Goal: Task Accomplishment & Management: Manage account settings

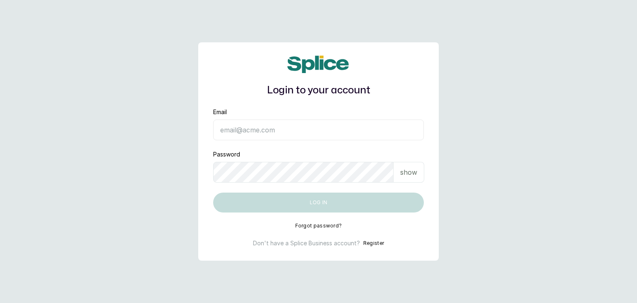
click at [241, 130] on input "Email" at bounding box center [318, 129] width 211 height 21
type input "operations@ajskylar.com"
click at [402, 178] on div "show" at bounding box center [409, 172] width 31 height 21
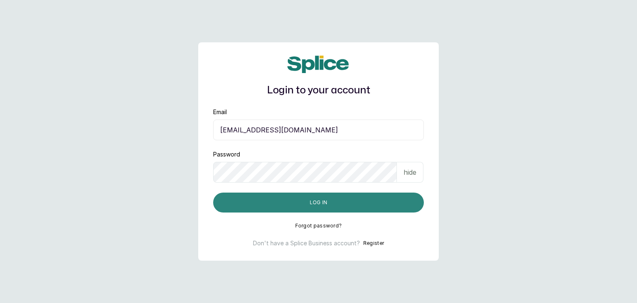
click at [231, 208] on button "Log in" at bounding box center [318, 202] width 211 height 20
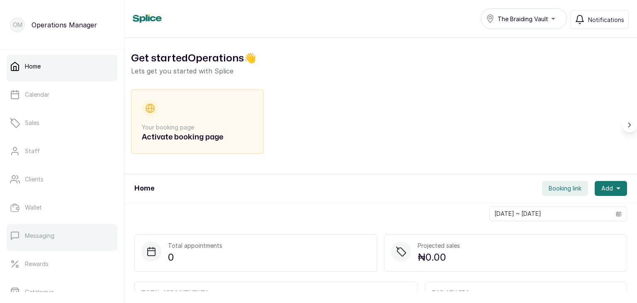
scroll to position [158, 0]
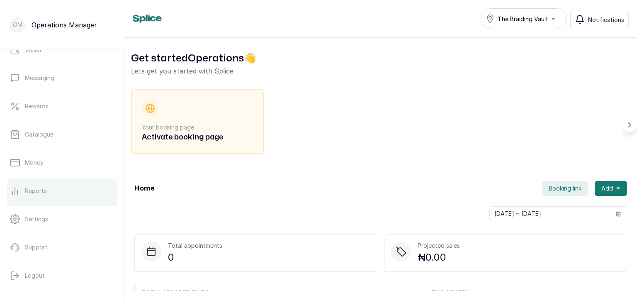
click at [41, 187] on p "Reports" at bounding box center [36, 191] width 22 height 8
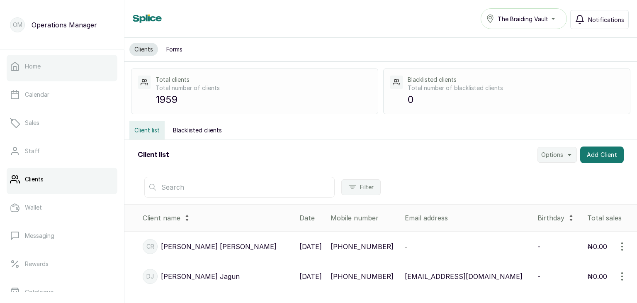
click at [23, 66] on link "Home" at bounding box center [62, 66] width 111 height 23
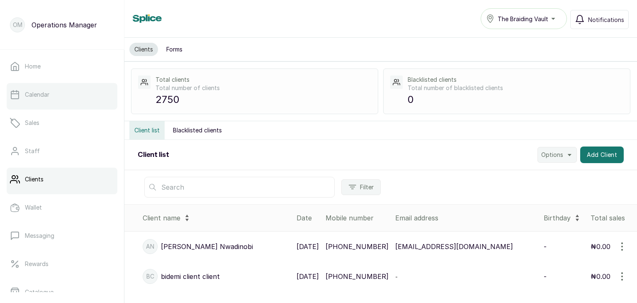
click at [35, 96] on p "Calendar" at bounding box center [37, 94] width 24 height 8
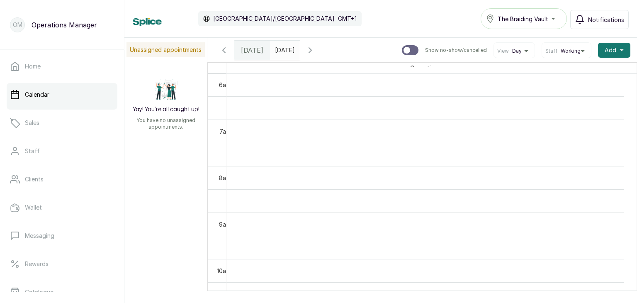
scroll to position [324, 0]
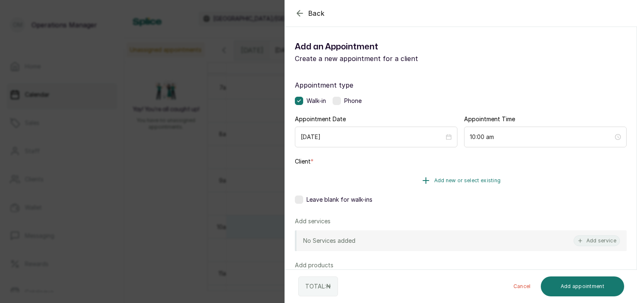
click at [428, 175] on button "Add new or select existing" at bounding box center [461, 180] width 332 height 23
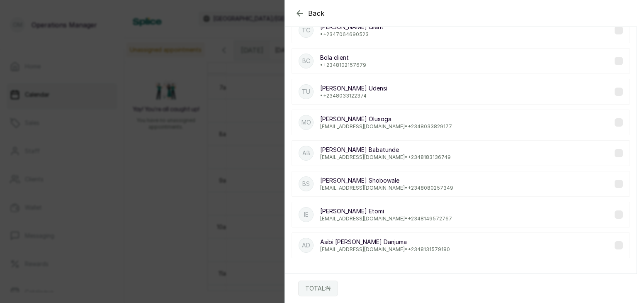
scroll to position [0, 0]
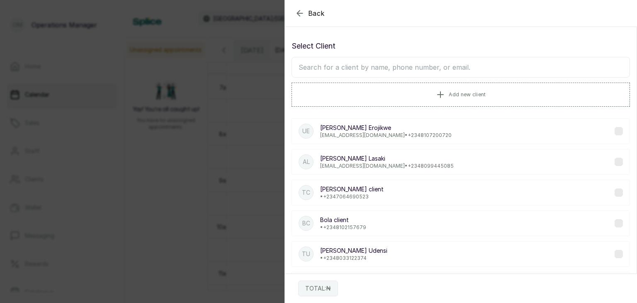
click at [361, 64] on input "text" at bounding box center [461, 67] width 338 height 21
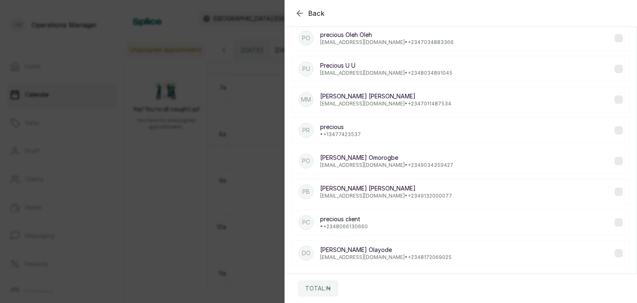
scroll to position [162, 0]
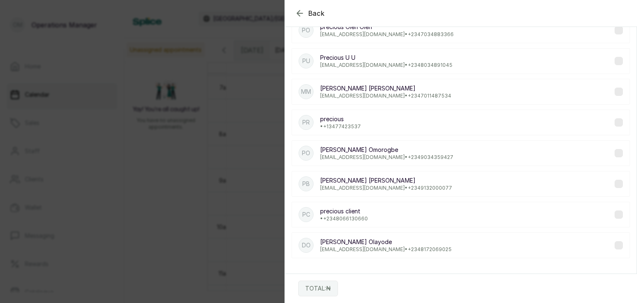
type input "precio"
click at [340, 208] on p "precious client" at bounding box center [344, 211] width 48 height 8
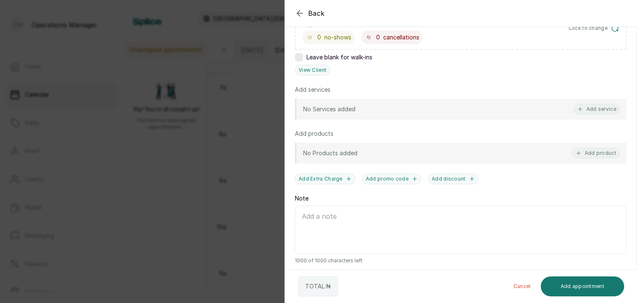
click at [388, 105] on div "No Services added Add service" at bounding box center [461, 109] width 332 height 21
click at [598, 107] on button "Add service" at bounding box center [597, 109] width 46 height 11
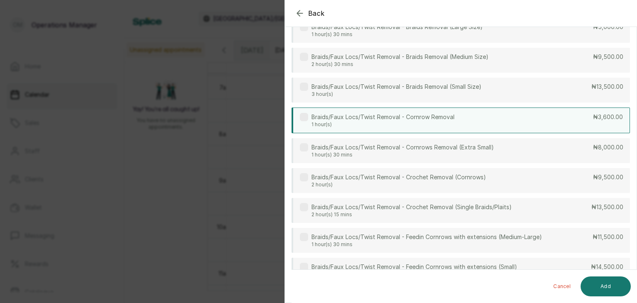
scroll to position [0, 0]
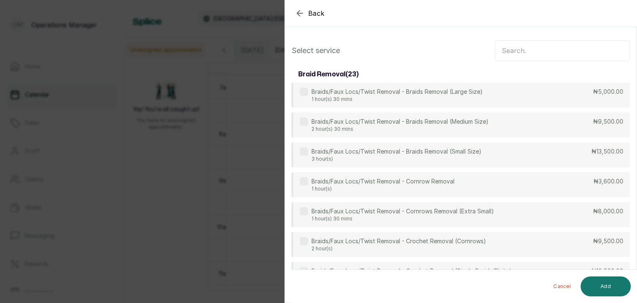
click at [507, 47] on input "text" at bounding box center [562, 50] width 135 height 21
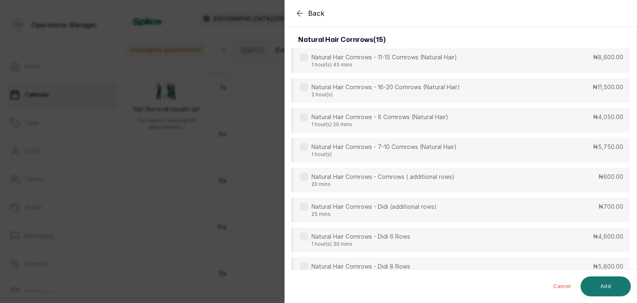
scroll to position [1490, 0]
type input "cornrow"
click at [451, 140] on div "Natural Hair Cornrows - 7-10 Cornrows (Natural Hair) 1 hour(s) ₦5,750.00" at bounding box center [461, 151] width 338 height 25
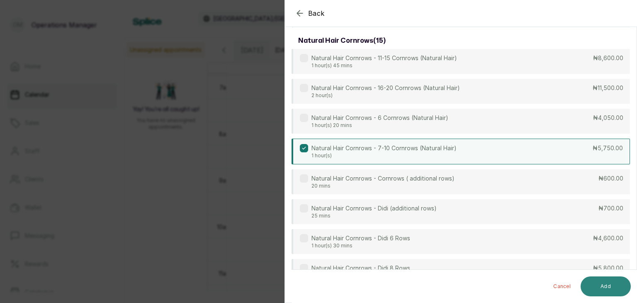
click at [612, 280] on button "Add" at bounding box center [606, 286] width 50 height 20
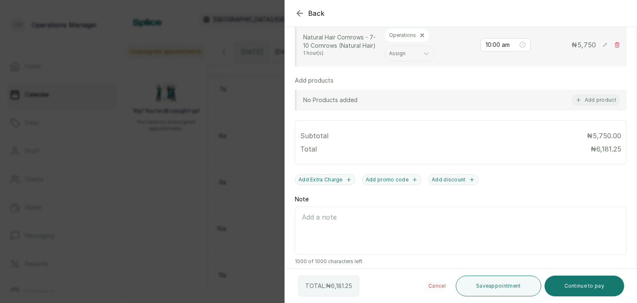
scroll to position [0, 0]
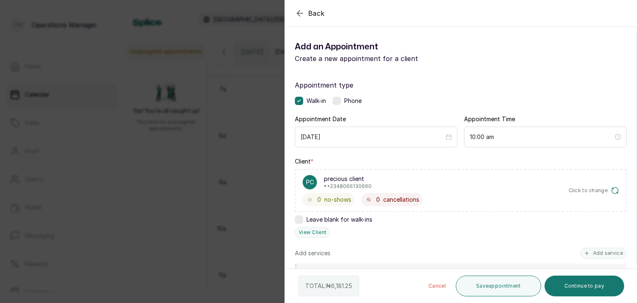
click at [299, 12] on icon "button" at bounding box center [300, 13] width 10 height 10
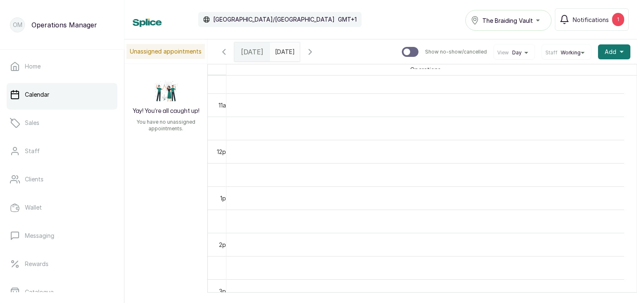
scroll to position [494, 0]
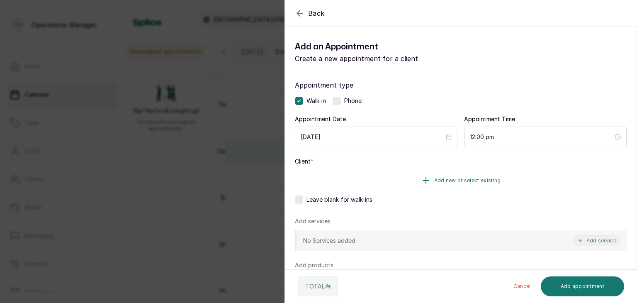
click at [441, 175] on button "Add new or select existing" at bounding box center [461, 180] width 332 height 23
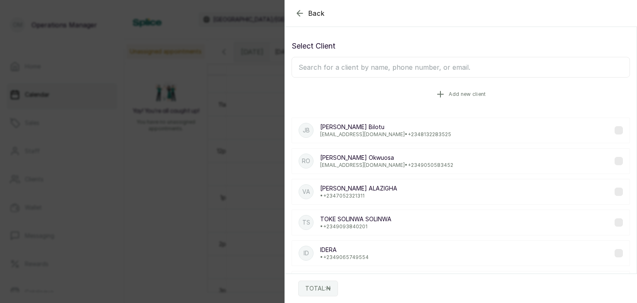
click at [466, 92] on span "Add new client" at bounding box center [467, 94] width 37 height 7
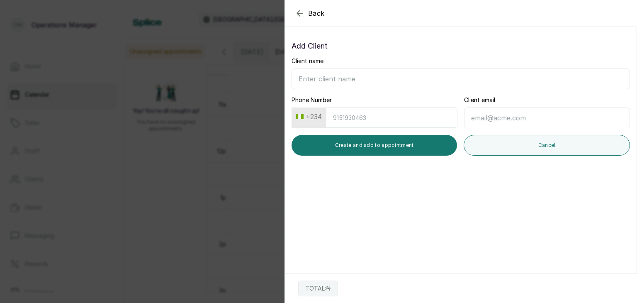
click at [393, 83] on input "Client name" at bounding box center [461, 78] width 338 height 21
type input "Precious Ops"
click at [389, 124] on input "Phone Number" at bounding box center [391, 117] width 131 height 20
type input "9070850136"
click at [521, 118] on input "Client email" at bounding box center [547, 117] width 166 height 21
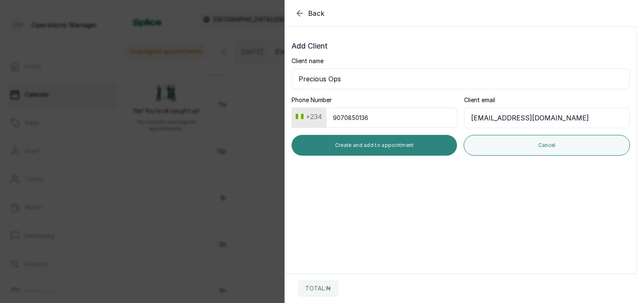
type input "[EMAIL_ADDRESS][DOMAIN_NAME]"
click at [398, 151] on button "Create and add to appointment" at bounding box center [375, 145] width 166 height 21
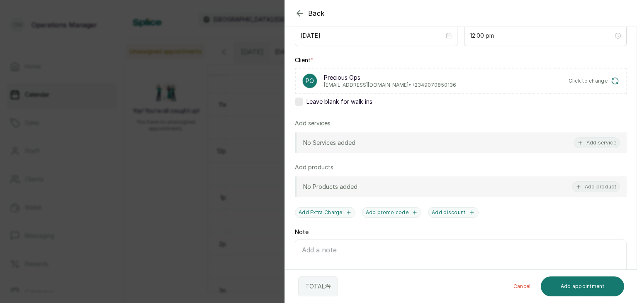
scroll to position [110, 0]
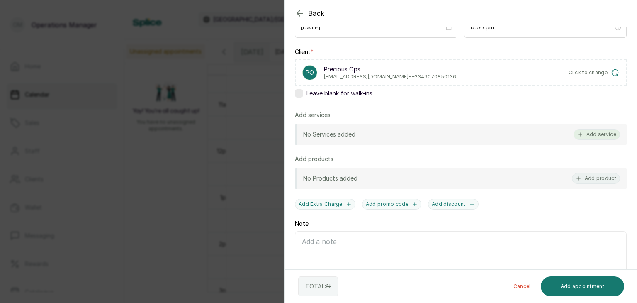
click at [600, 130] on button "Add service" at bounding box center [597, 134] width 46 height 11
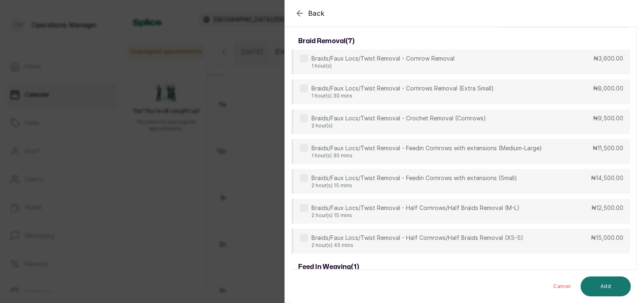
scroll to position [33, 0]
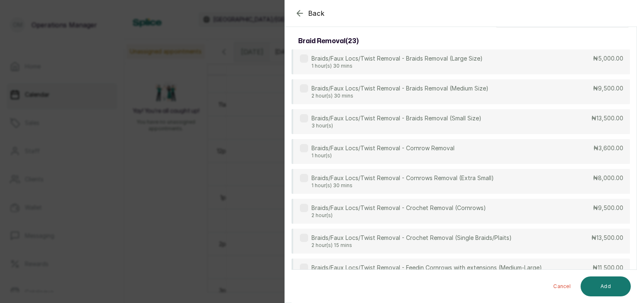
click at [297, 8] on icon "button" at bounding box center [300, 13] width 10 height 10
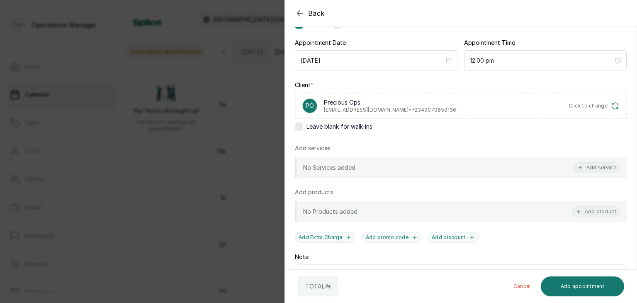
scroll to position [78, 0]
click at [588, 166] on button "Add service" at bounding box center [597, 166] width 46 height 11
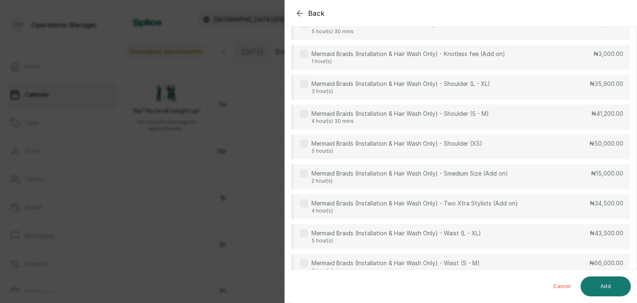
scroll to position [2025, 0]
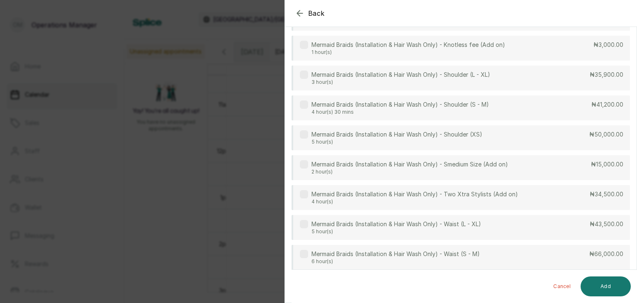
click at [358, 127] on div "Mermaid Braids (Installation & Hair Wash Only) - Shoulder (XS) 5 hour(s) ₦50,00…" at bounding box center [461, 137] width 338 height 25
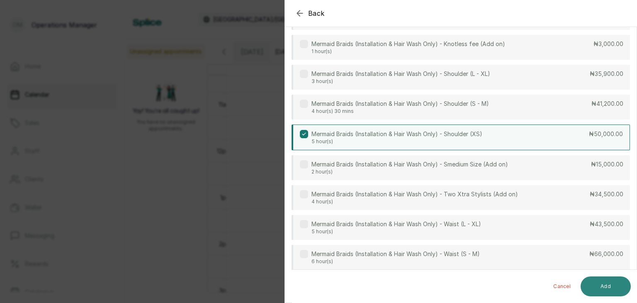
click at [613, 285] on button "Add" at bounding box center [606, 286] width 50 height 20
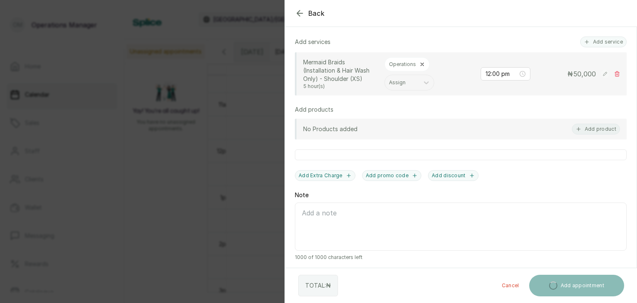
scroll to position [230, 0]
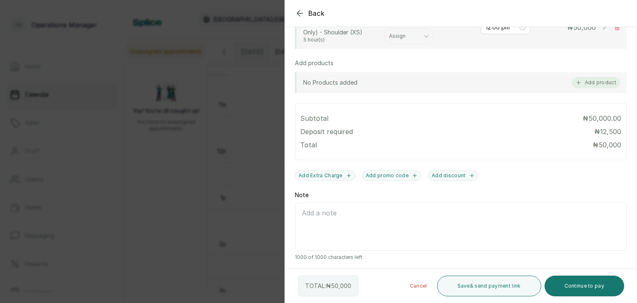
click at [603, 79] on button "Add product" at bounding box center [596, 82] width 48 height 11
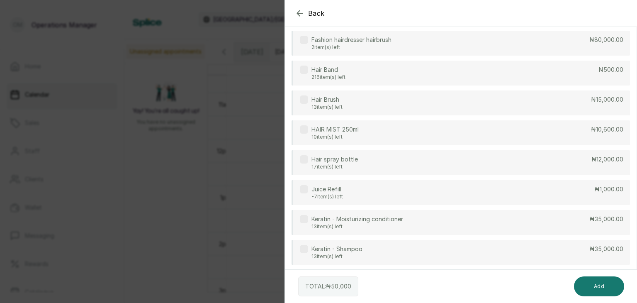
scroll to position [1284, 0]
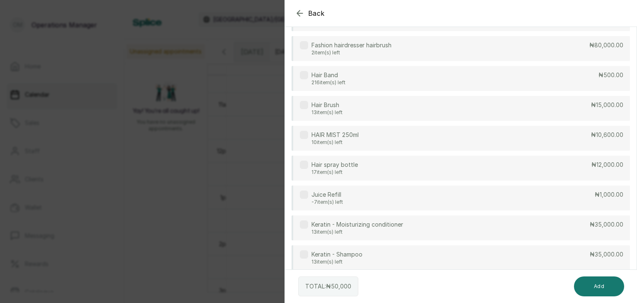
click at [403, 143] on div "HAIR MIST 250ml 10 item(s) left ₦10,600.00" at bounding box center [461, 138] width 338 height 25
click at [602, 282] on button "Add" at bounding box center [599, 286] width 50 height 20
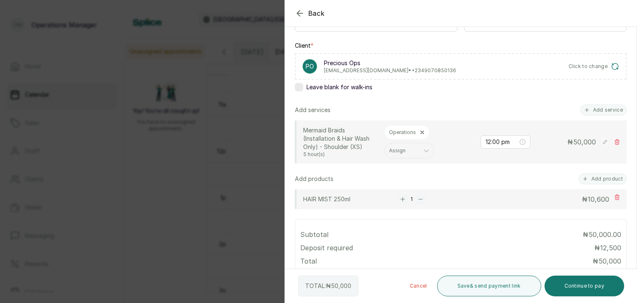
scroll to position [116, 0]
click at [428, 150] on icon at bounding box center [426, 150] width 8 height 8
click at [419, 238] on div "Subtotal ₦50,000.00 Deposit required ₦ 12,500 Total ₦ 50,000" at bounding box center [460, 247] width 321 height 46
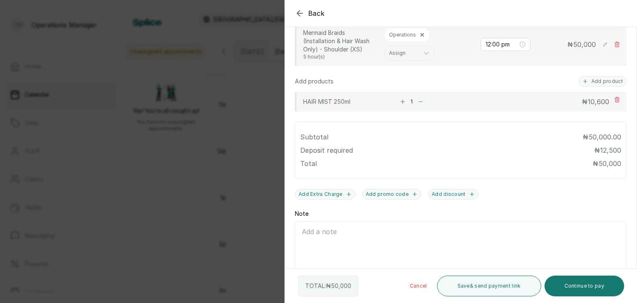
scroll to position [232, 0]
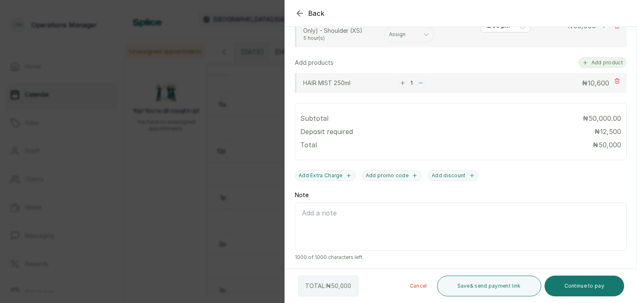
click at [582, 64] on icon "button" at bounding box center [585, 63] width 6 height 6
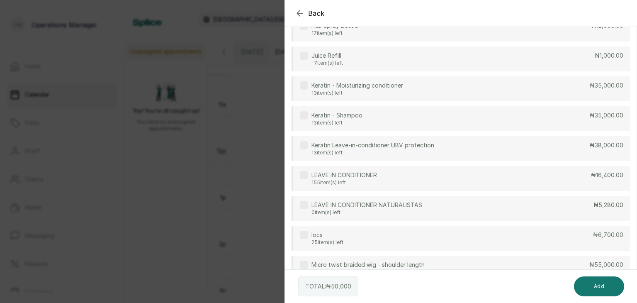
scroll to position [1424, 0]
click at [486, 185] on div "LEAVE IN CONDITIONER 155 item(s) left ₦16,400.00" at bounding box center [461, 177] width 338 height 25
click at [588, 281] on button "Add" at bounding box center [599, 286] width 50 height 20
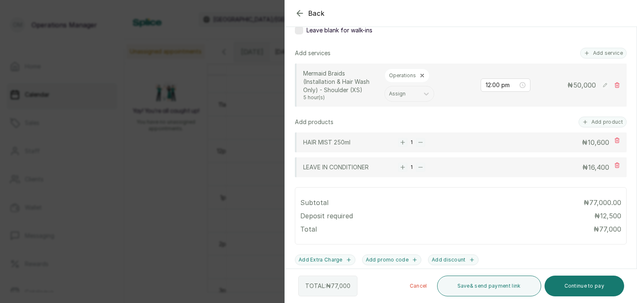
scroll to position [257, 0]
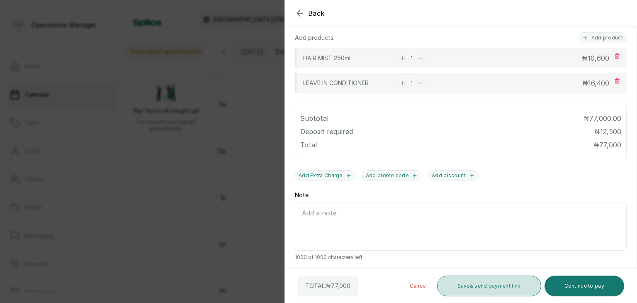
click at [503, 281] on button "Save & send payment link" at bounding box center [489, 285] width 104 height 21
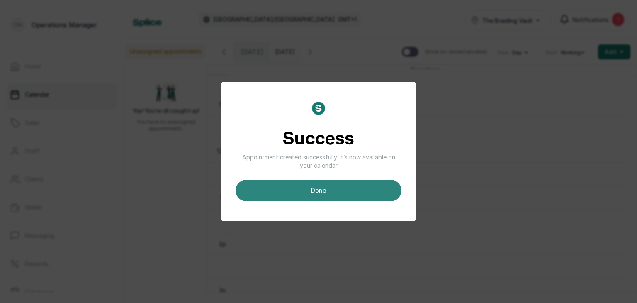
click at [332, 182] on button "done" at bounding box center [319, 191] width 166 height 22
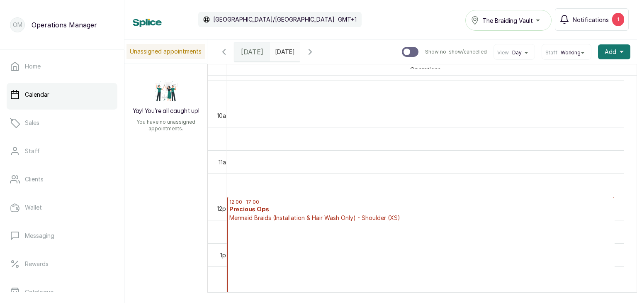
scroll to position [0, 0]
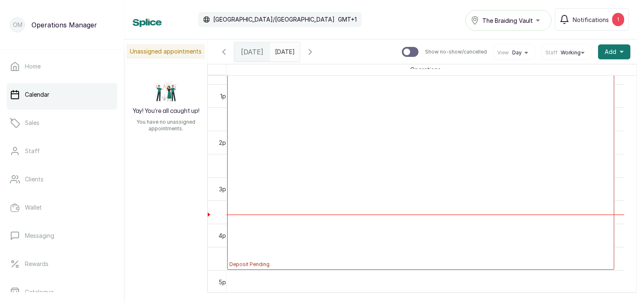
click at [332, 182] on p "Deposit Pending" at bounding box center [420, 165] width 383 height 204
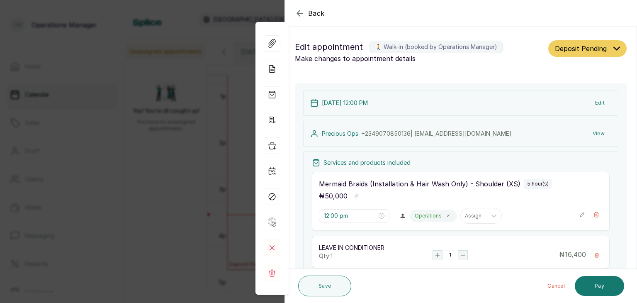
click at [574, 50] on span "Deposit Pending" at bounding box center [581, 49] width 52 height 10
click at [509, 49] on h1 "Edit appointment 🚶 Walk-in (booked by Operations Manager)" at bounding box center [420, 46] width 250 height 13
click at [602, 287] on button "Pay" at bounding box center [599, 286] width 49 height 20
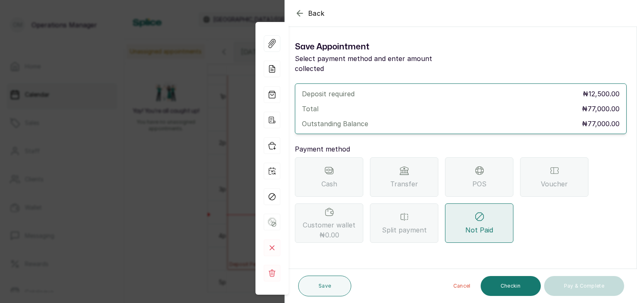
click at [408, 179] on span "Transfer" at bounding box center [404, 184] width 28 height 10
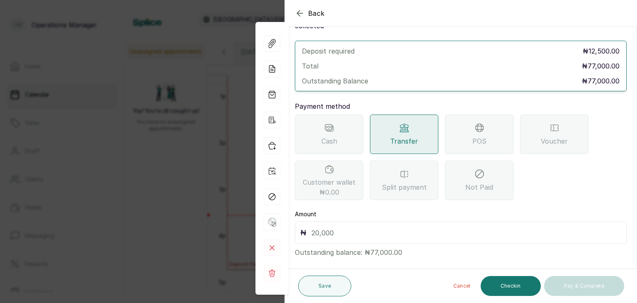
click at [453, 138] on div "POS" at bounding box center [479, 133] width 68 height 39
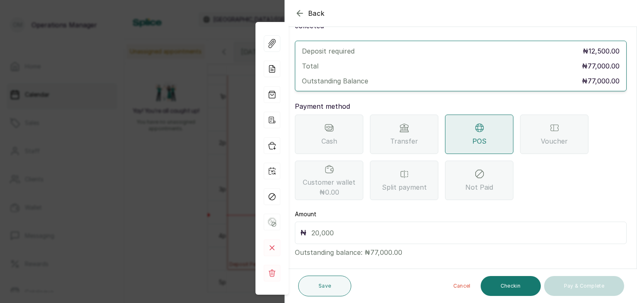
click at [403, 136] on span "Transfer" at bounding box center [404, 141] width 28 height 10
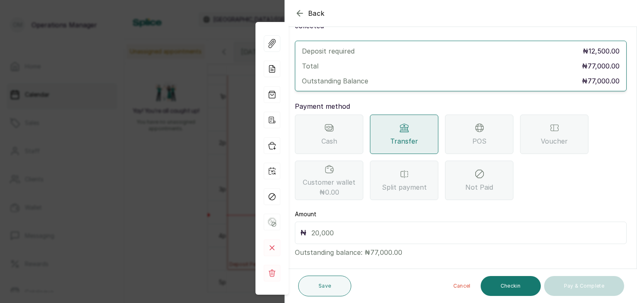
click at [347, 227] on input "text" at bounding box center [467, 233] width 310 height 12
type input "12,500"
click at [337, 291] on button "Save" at bounding box center [324, 285] width 53 height 21
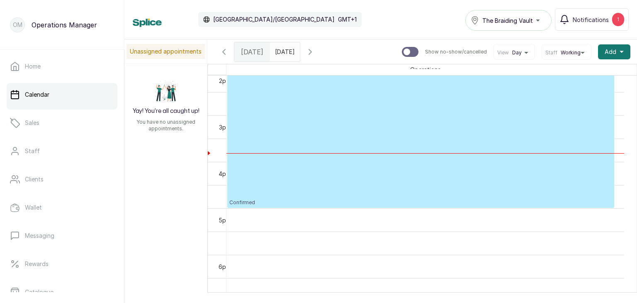
click at [385, 171] on p "Confirmed" at bounding box center [420, 103] width 383 height 204
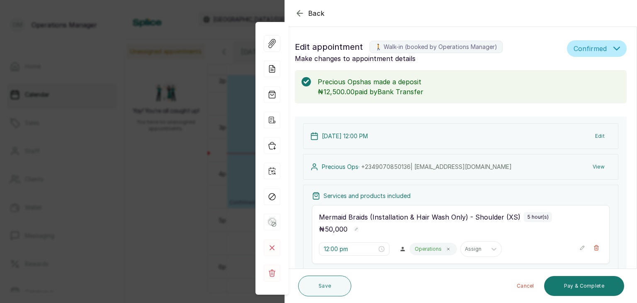
click at [613, 45] on icon "button" at bounding box center [616, 48] width 7 height 7
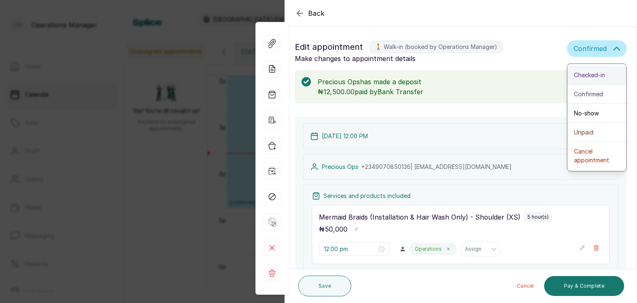
click at [595, 75] on span "Checked-in" at bounding box center [589, 75] width 31 height 9
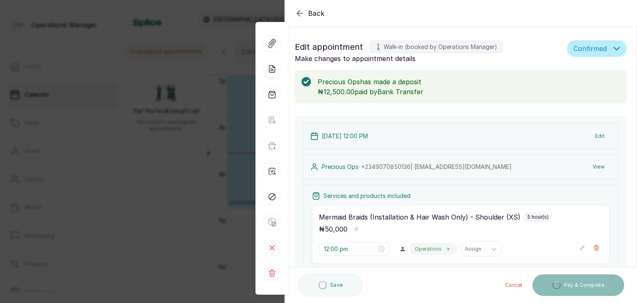
click at [614, 49] on icon "button" at bounding box center [617, 48] width 6 height 3
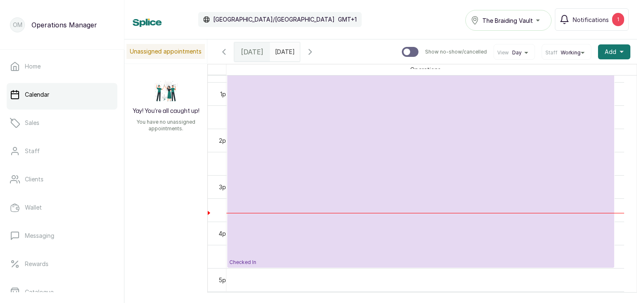
click at [291, 223] on p "Checked In" at bounding box center [420, 163] width 383 height 204
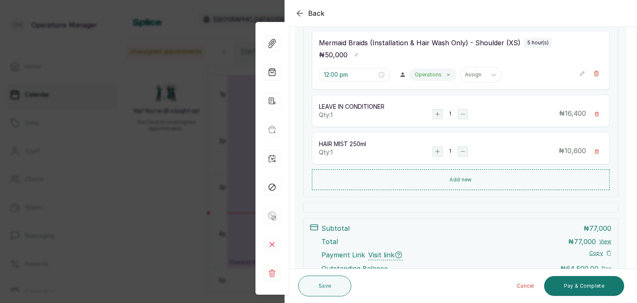
click at [172, 169] on div "Back Appointment Details Edit appointment 🚶 Walk-in (booked by Operations Manag…" at bounding box center [318, 151] width 637 height 303
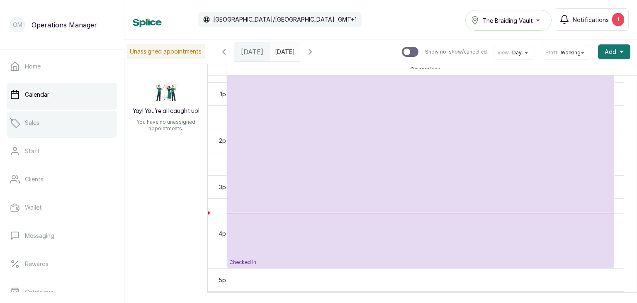
click at [27, 119] on p "Sales" at bounding box center [32, 123] width 15 height 8
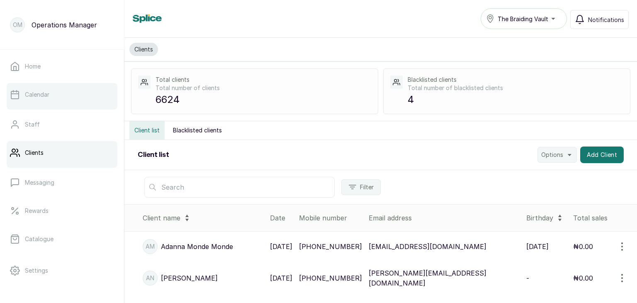
click at [66, 91] on link "Calendar" at bounding box center [62, 94] width 111 height 23
